Goal: Task Accomplishment & Management: Complete application form

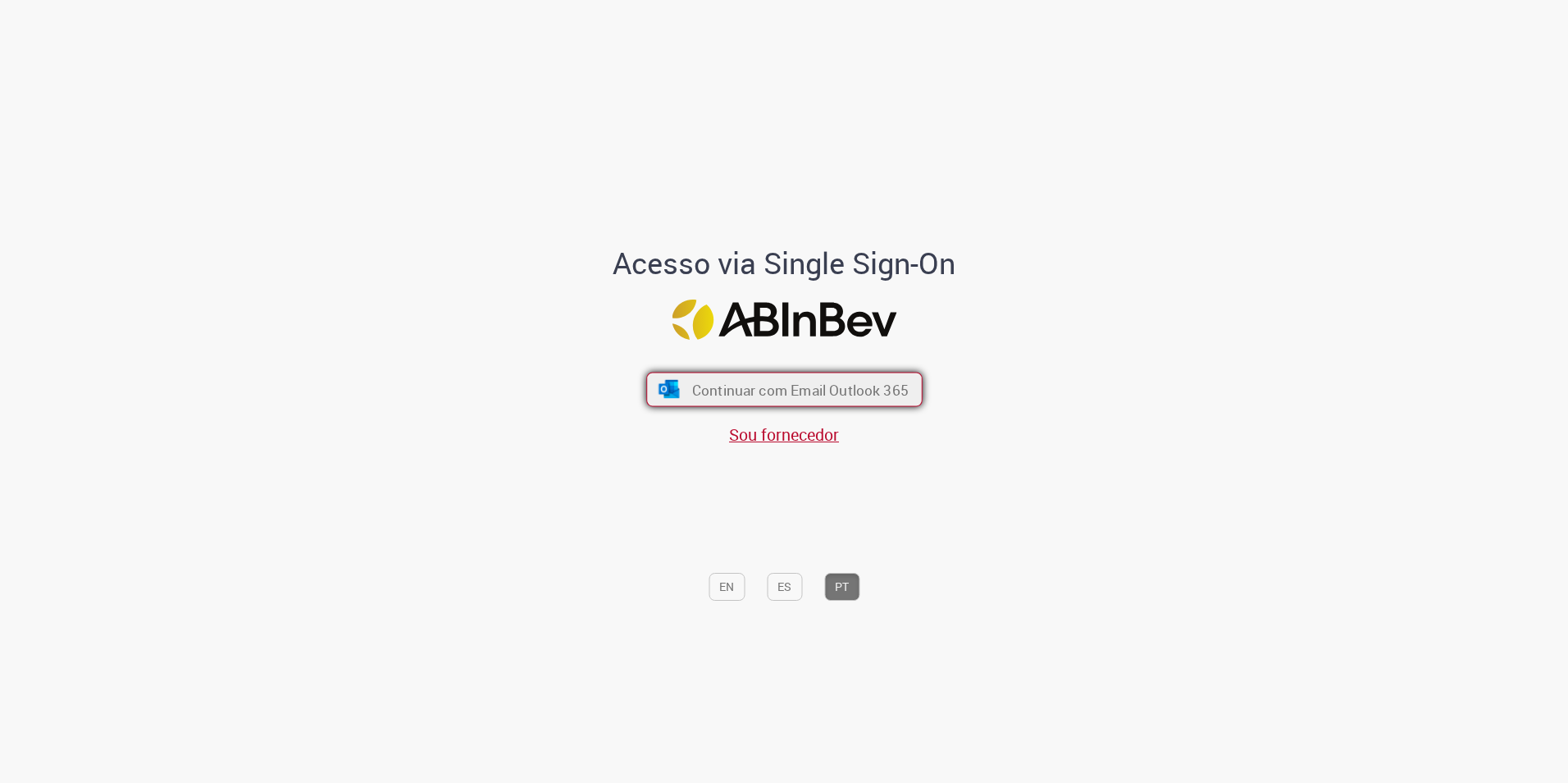
click at [731, 395] on span "Continuar com Email Outlook 365" at bounding box center [799, 389] width 216 height 19
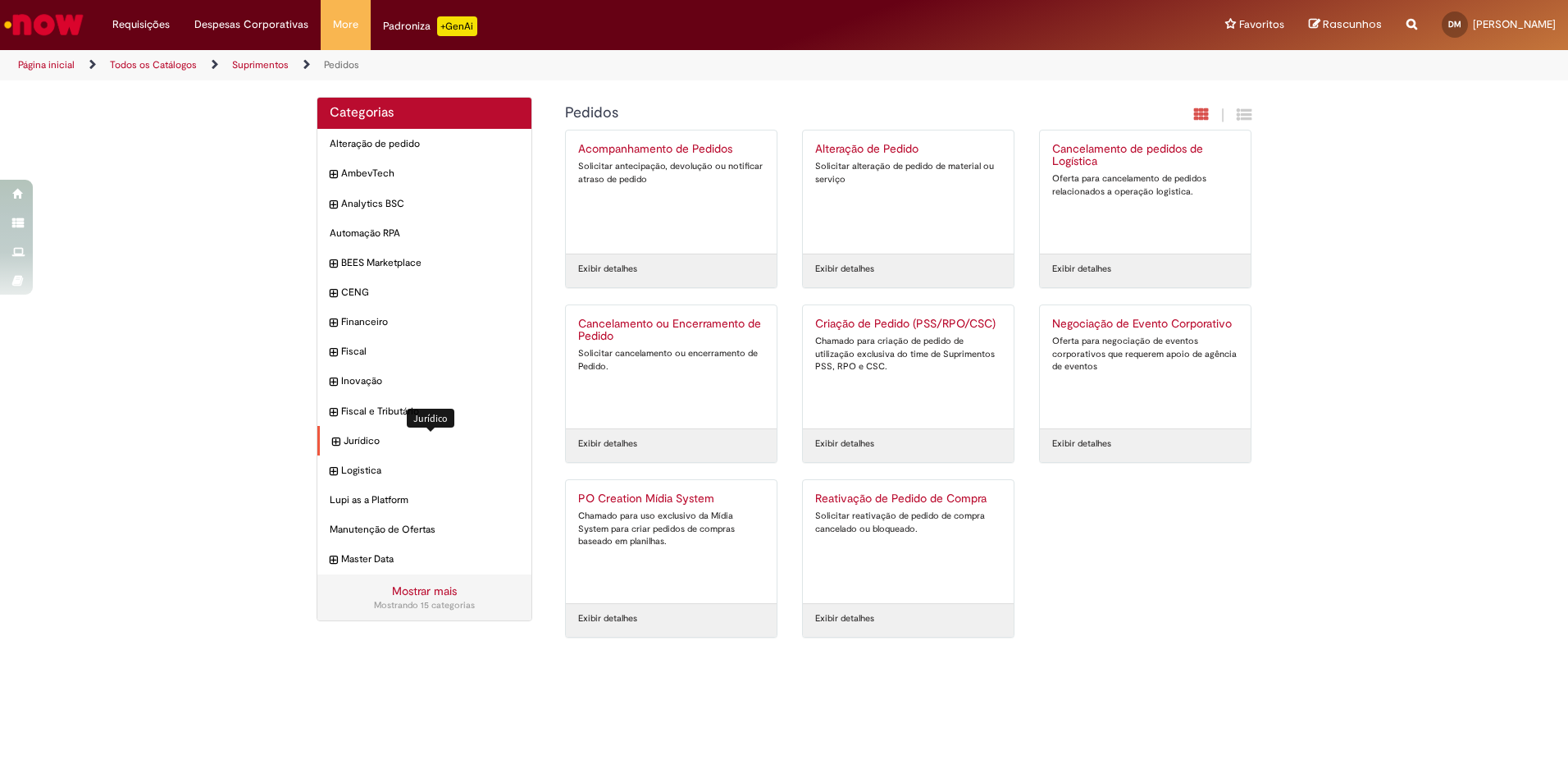
click at [381, 434] on span "Jurídico Itens" at bounding box center [431, 441] width 176 height 14
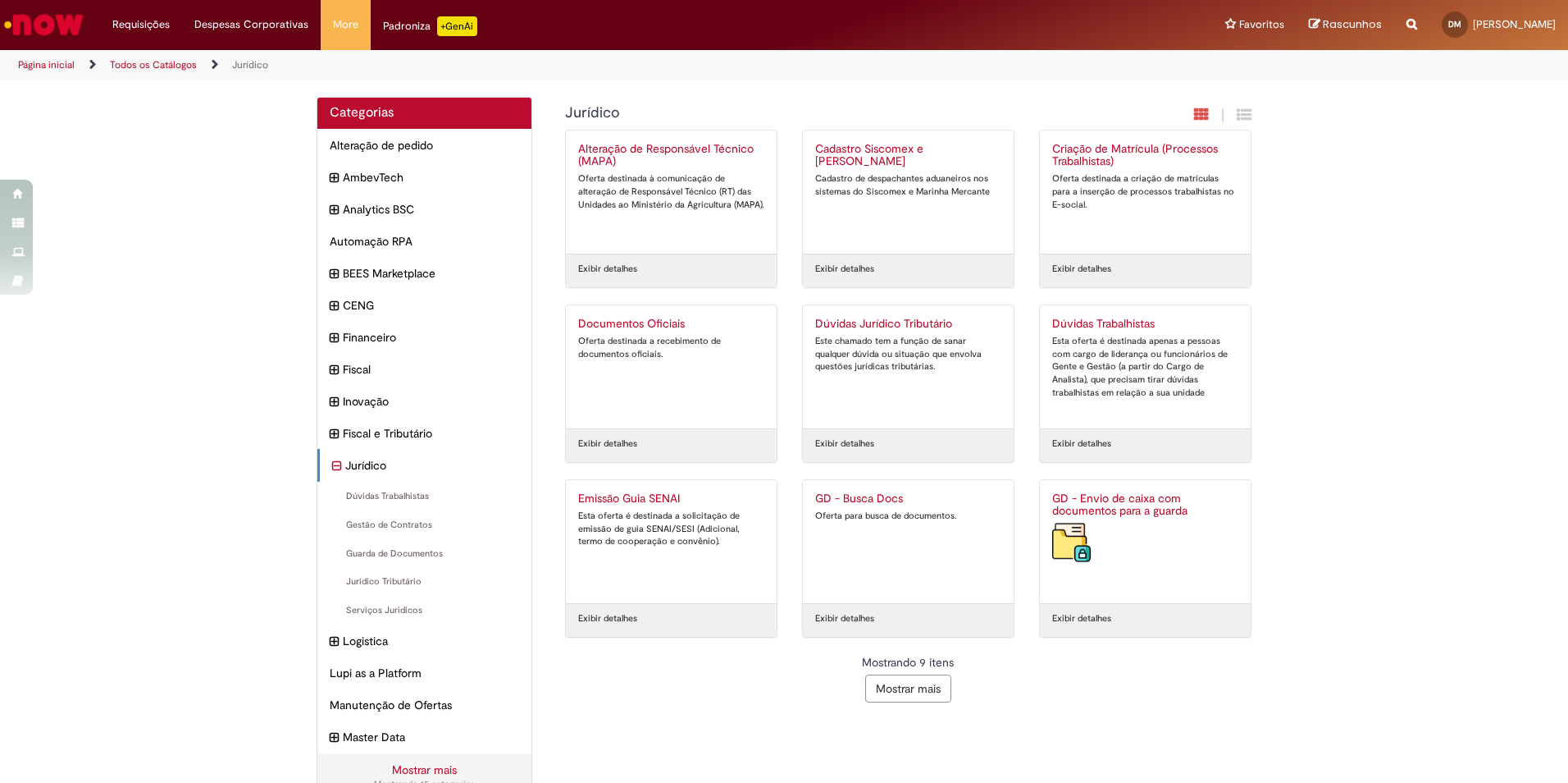
click at [331, 441] on icon "expandir categoria Fiscal e Tributário" at bounding box center [334, 434] width 9 height 18
click at [1158, 510] on h2 "GD - Envio de caixa com documentos para a guarda" at bounding box center [1144, 505] width 186 height 26
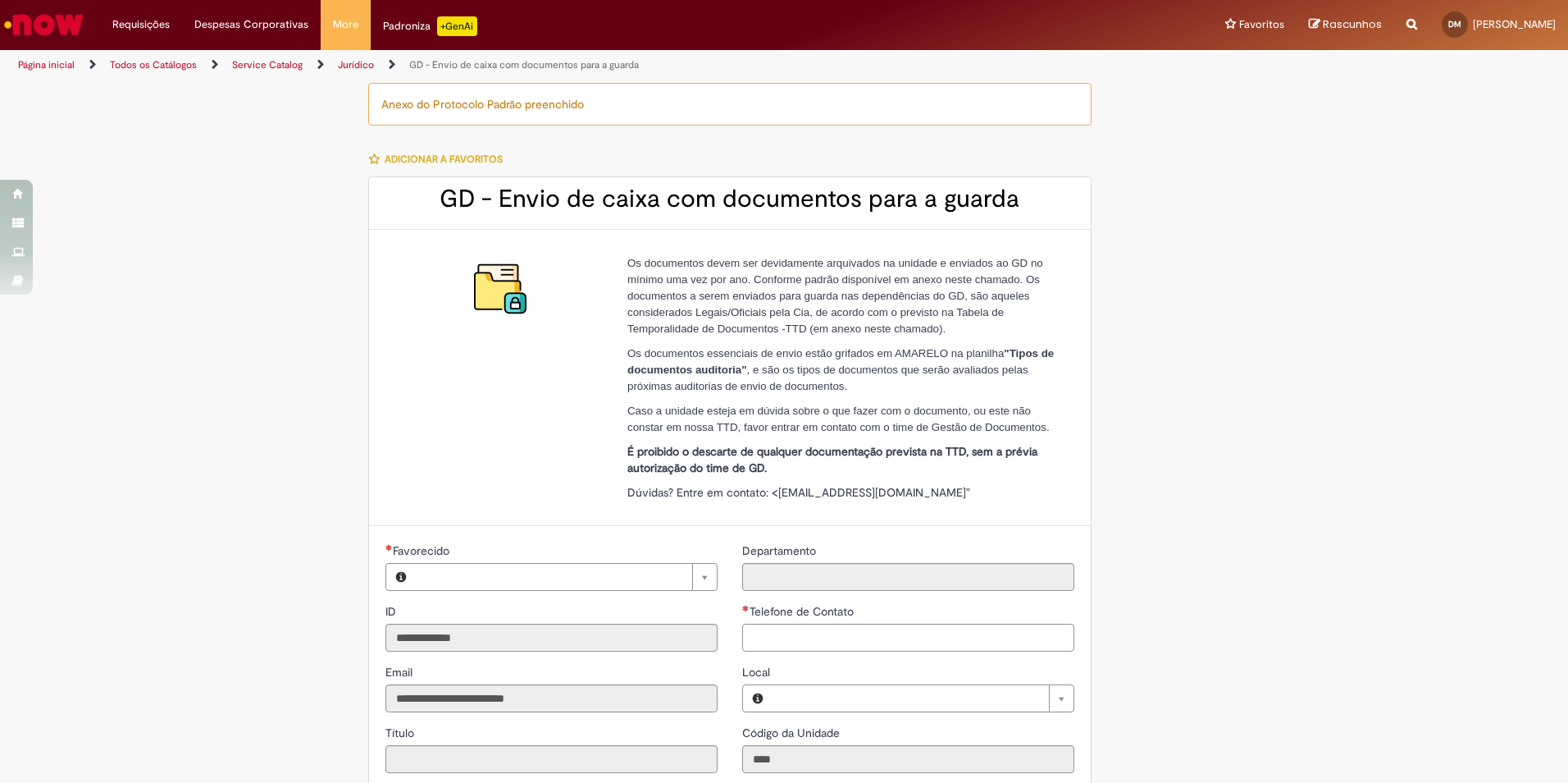
type input "**********"
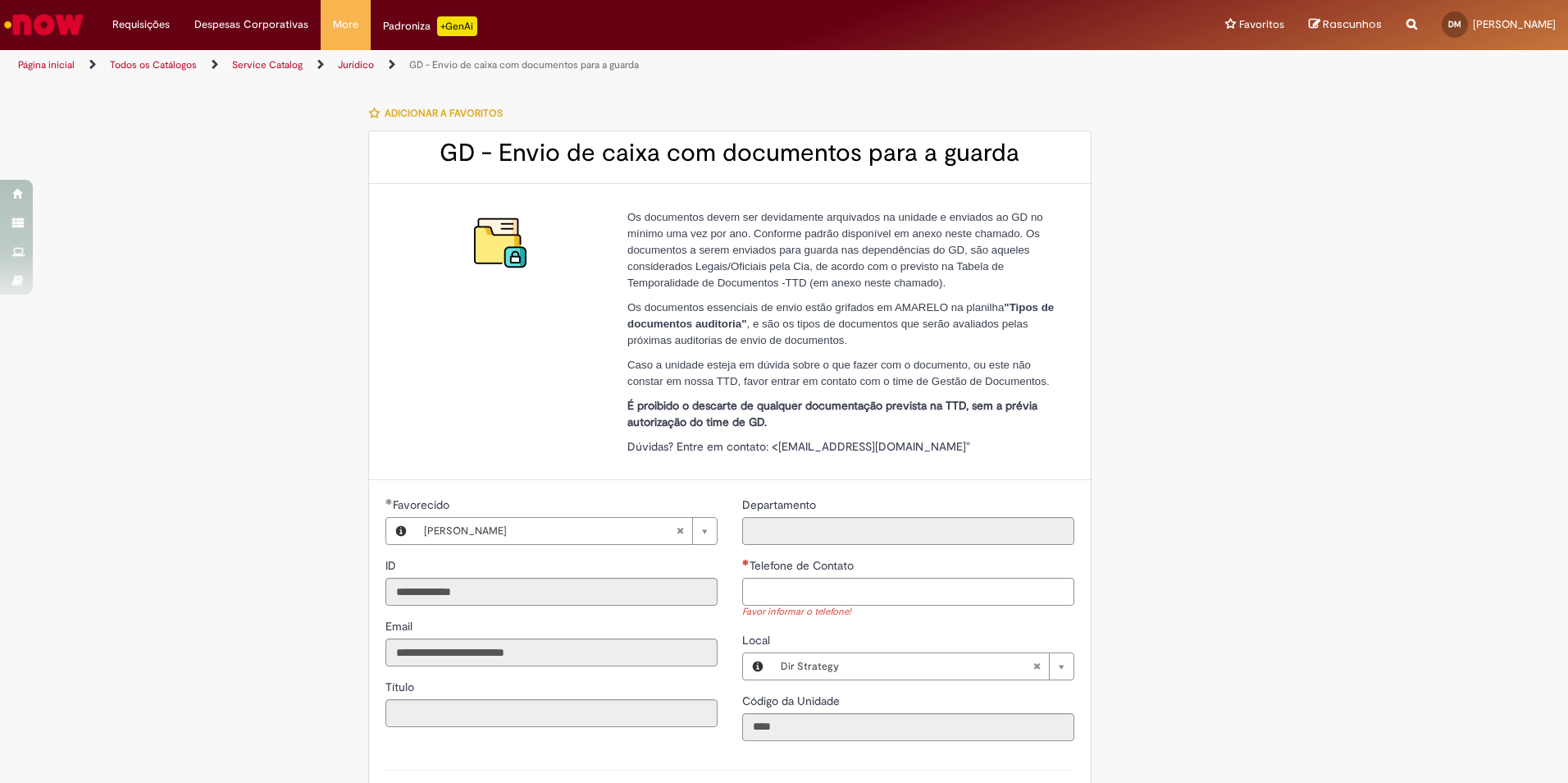
scroll to position [82, 0]
